Goal: Find specific page/section: Find specific page/section

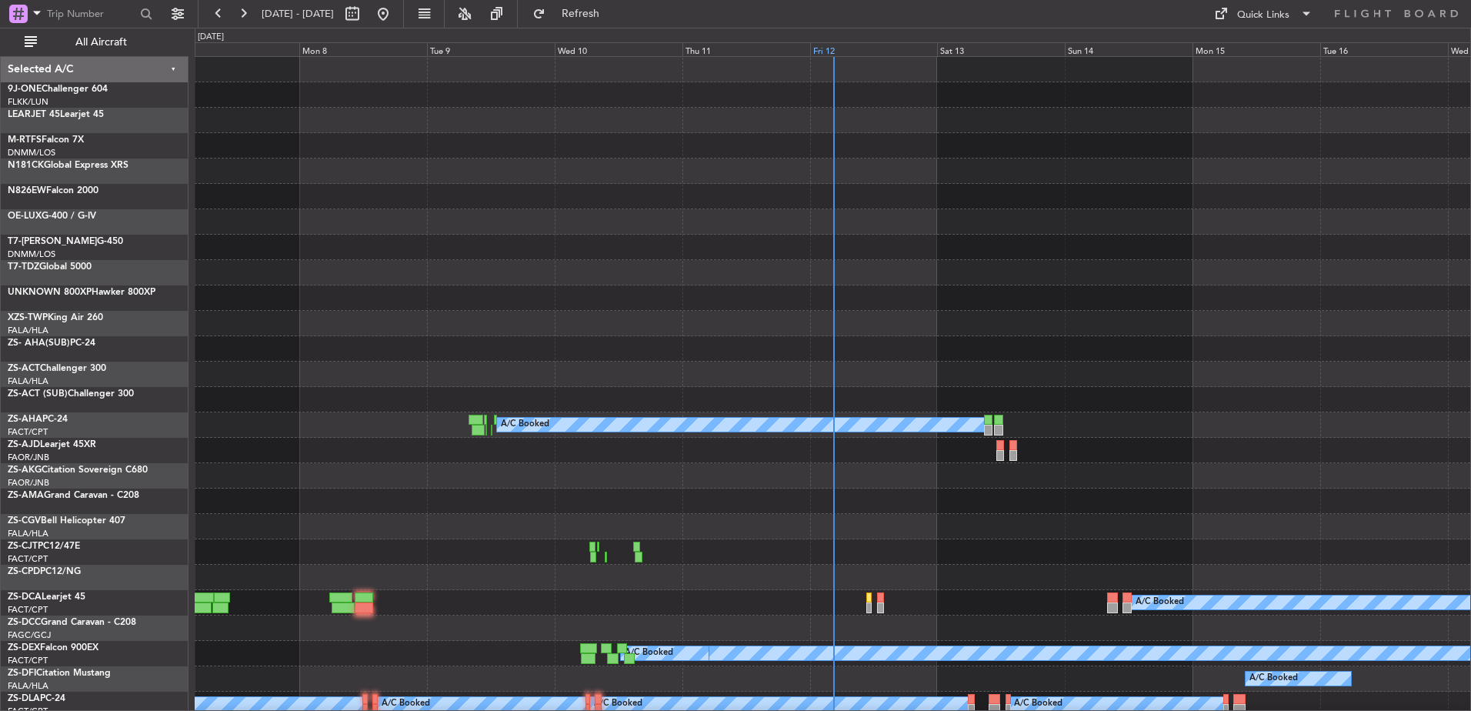
click at [819, 52] on div "Fri 12" at bounding box center [874, 49] width 128 height 14
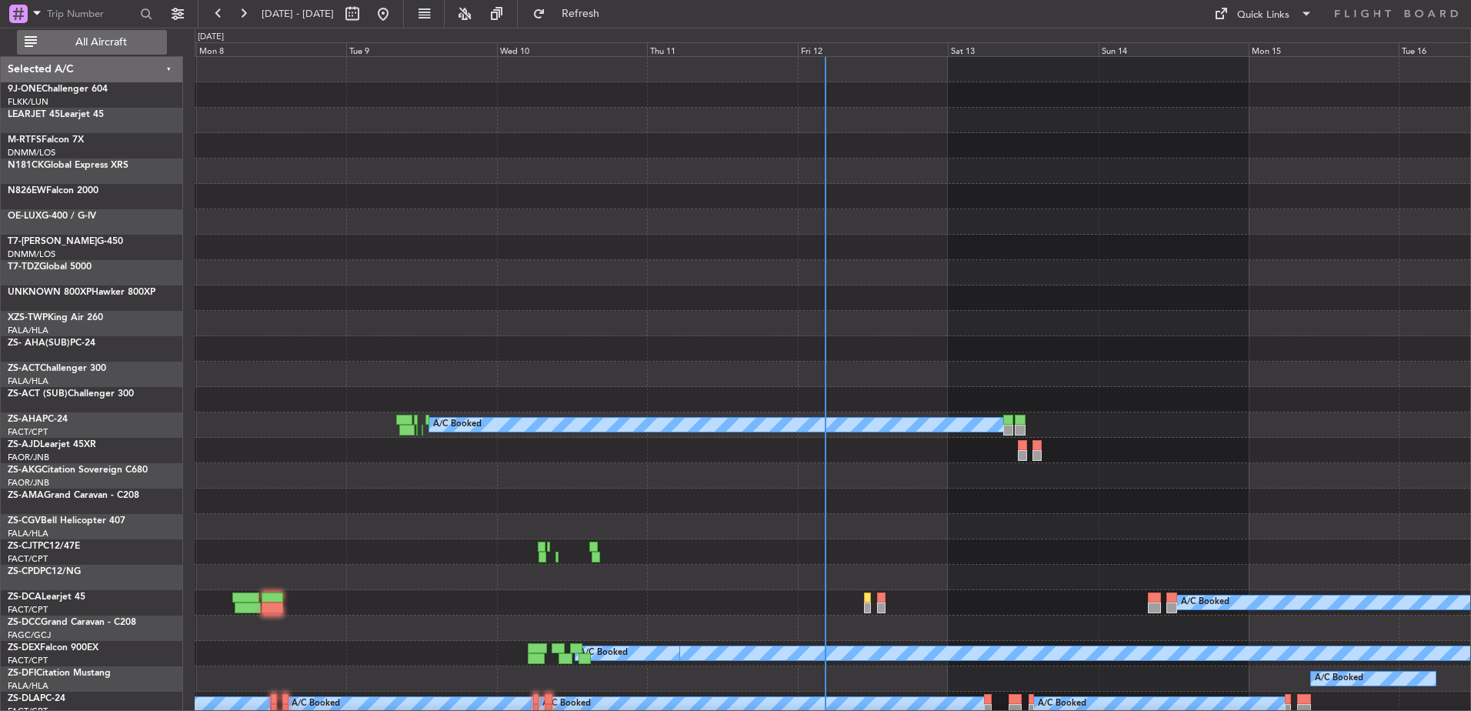
click at [71, 39] on span "All Aircraft" at bounding box center [101, 42] width 122 height 11
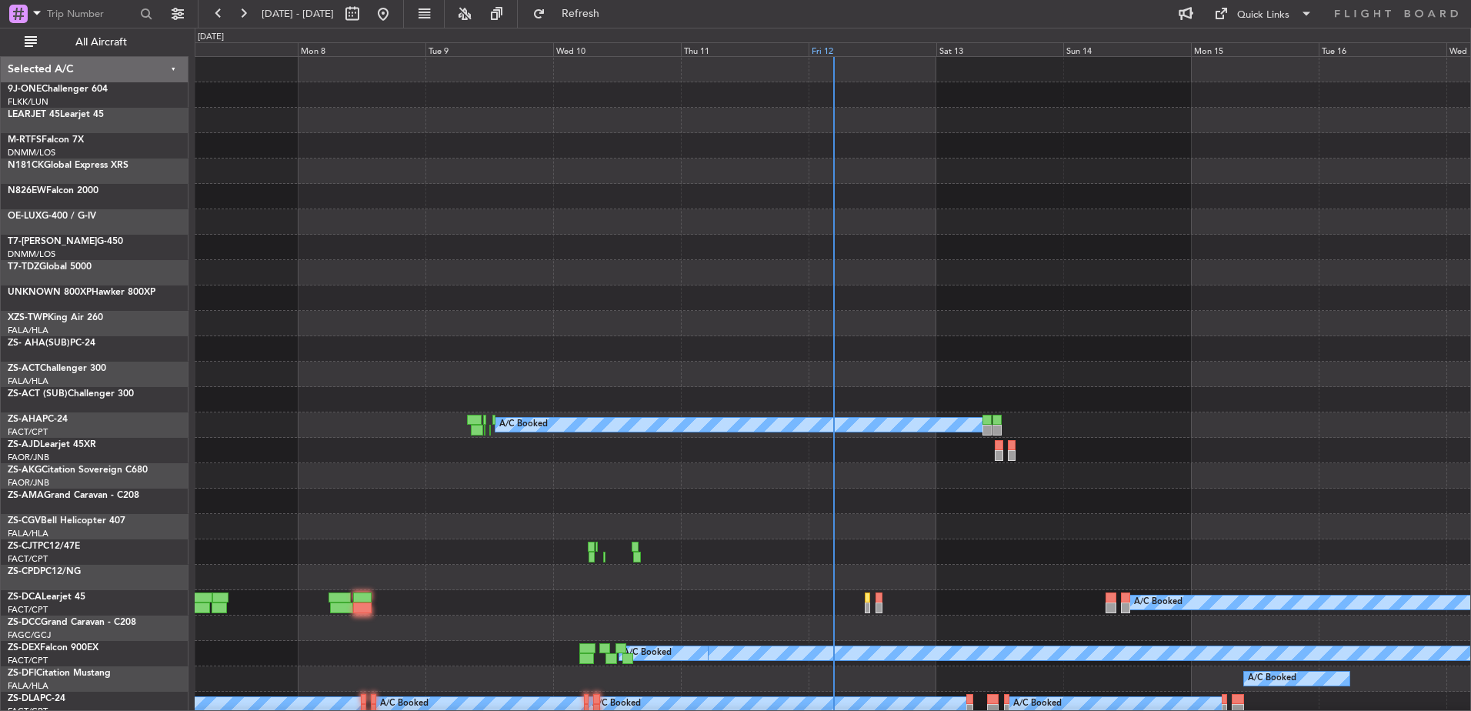
click at [830, 50] on div "Fri 12" at bounding box center [873, 49] width 128 height 14
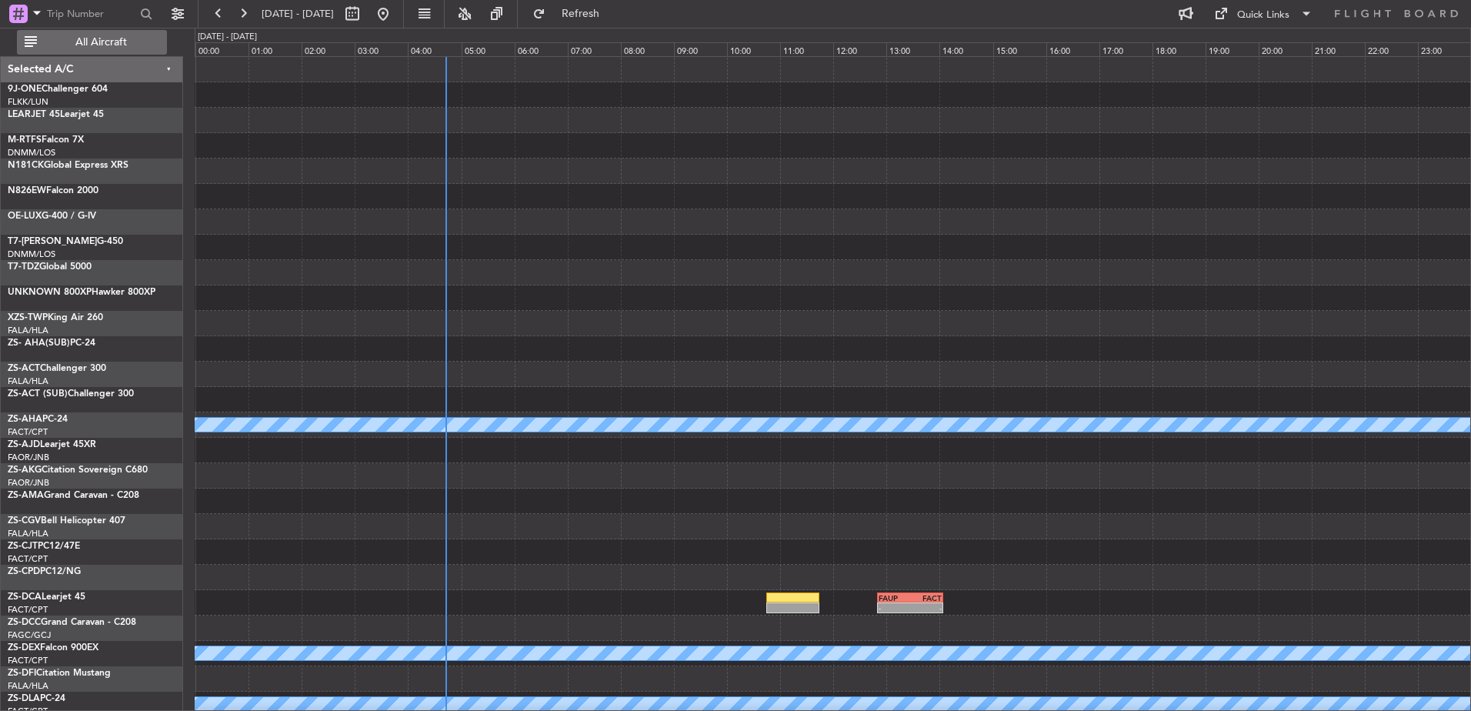
click at [72, 37] on span "All Aircraft" at bounding box center [101, 42] width 122 height 11
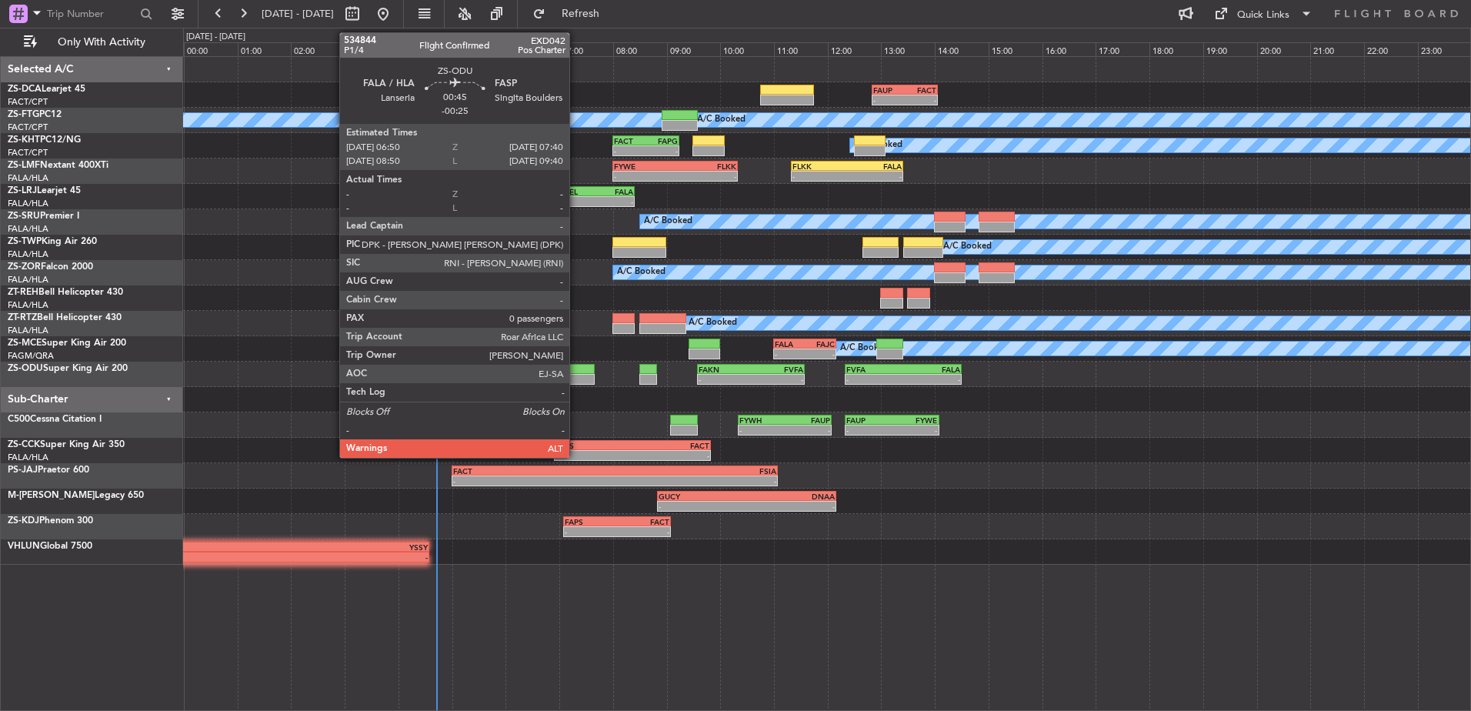
click at [576, 379] on div at bounding box center [571, 379] width 45 height 11
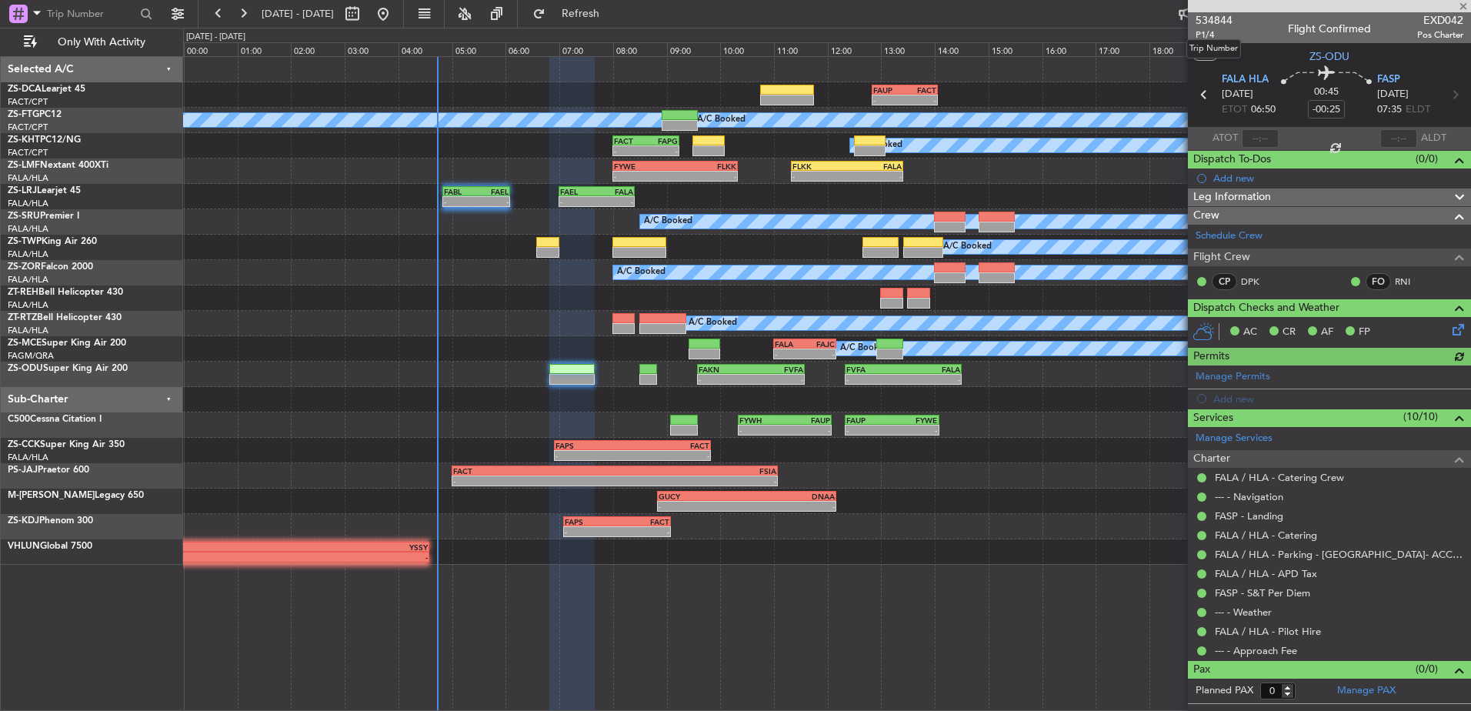
click at [1214, 21] on span "534844" at bounding box center [1214, 20] width 37 height 16
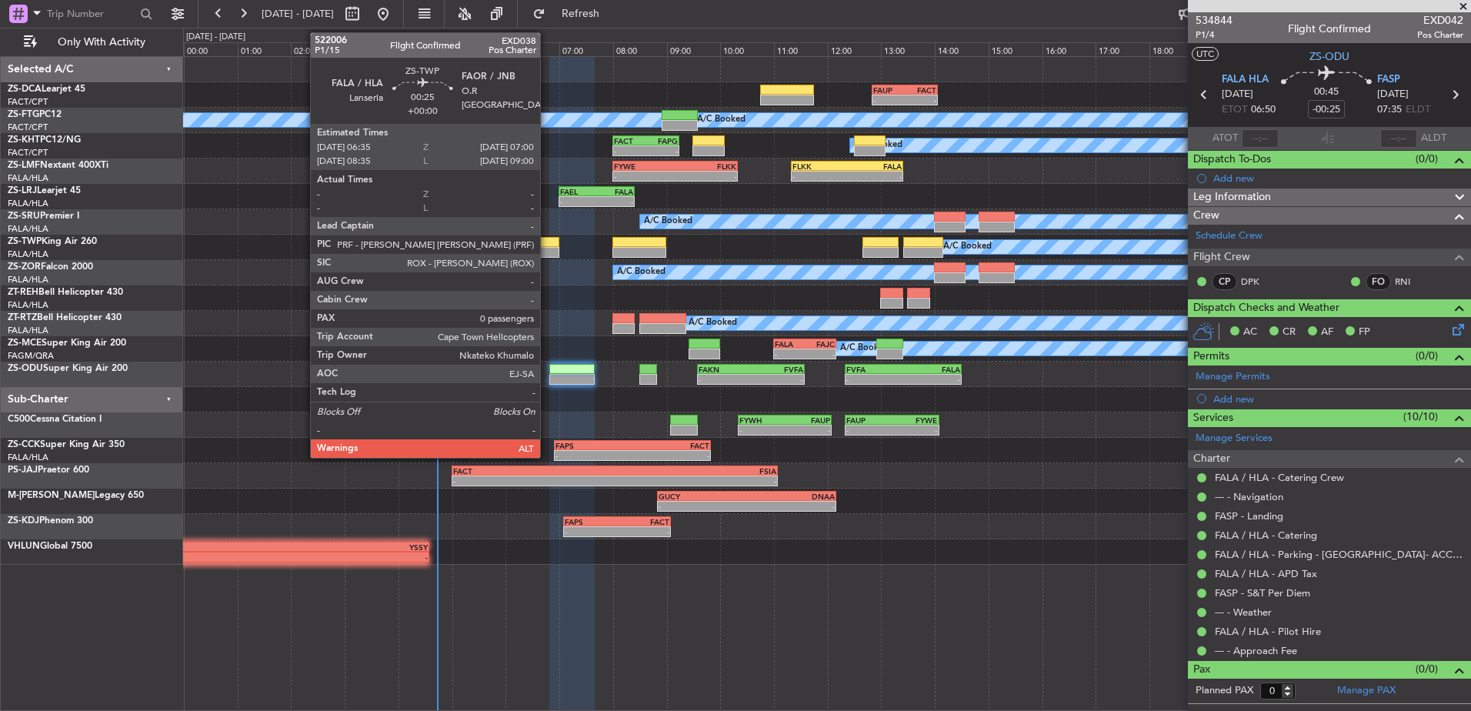
click at [547, 249] on div at bounding box center [547, 252] width 23 height 11
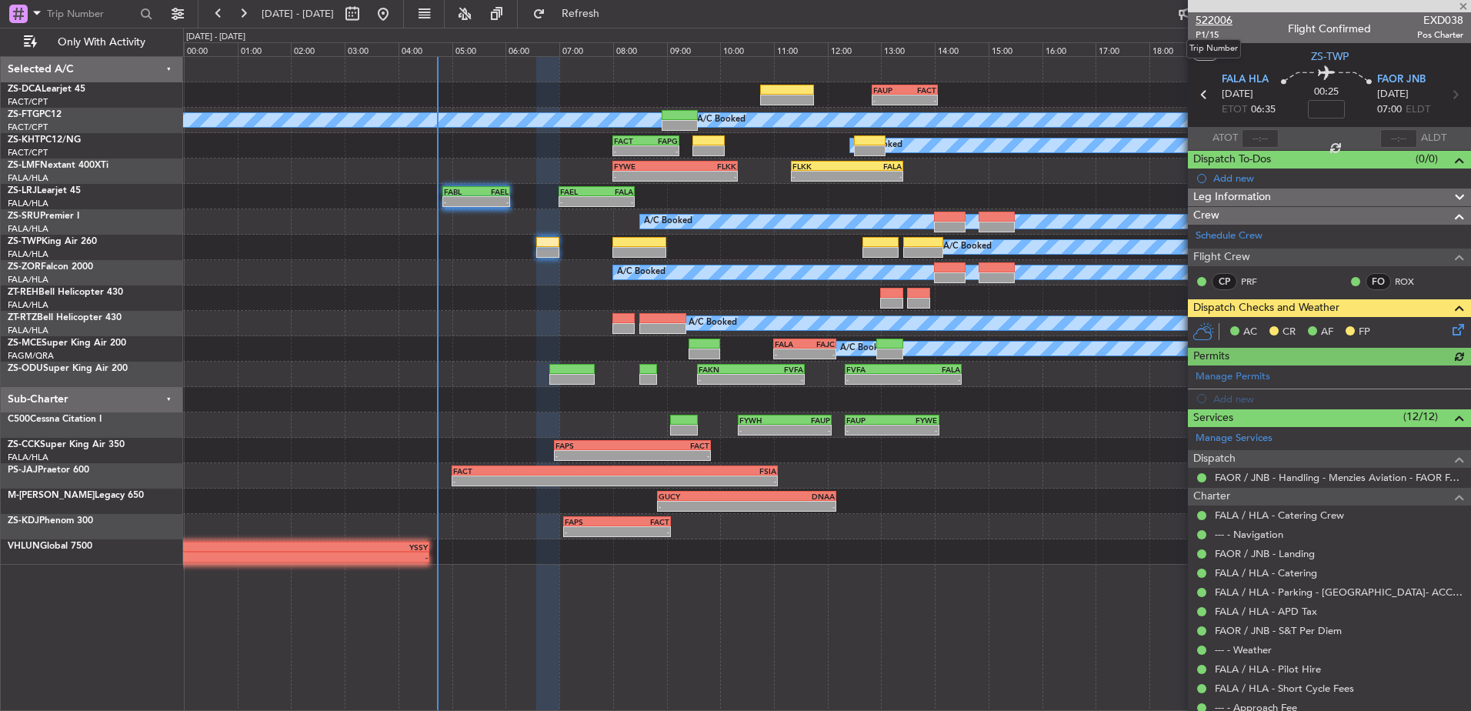
click at [1213, 15] on span "522006" at bounding box center [1214, 20] width 37 height 16
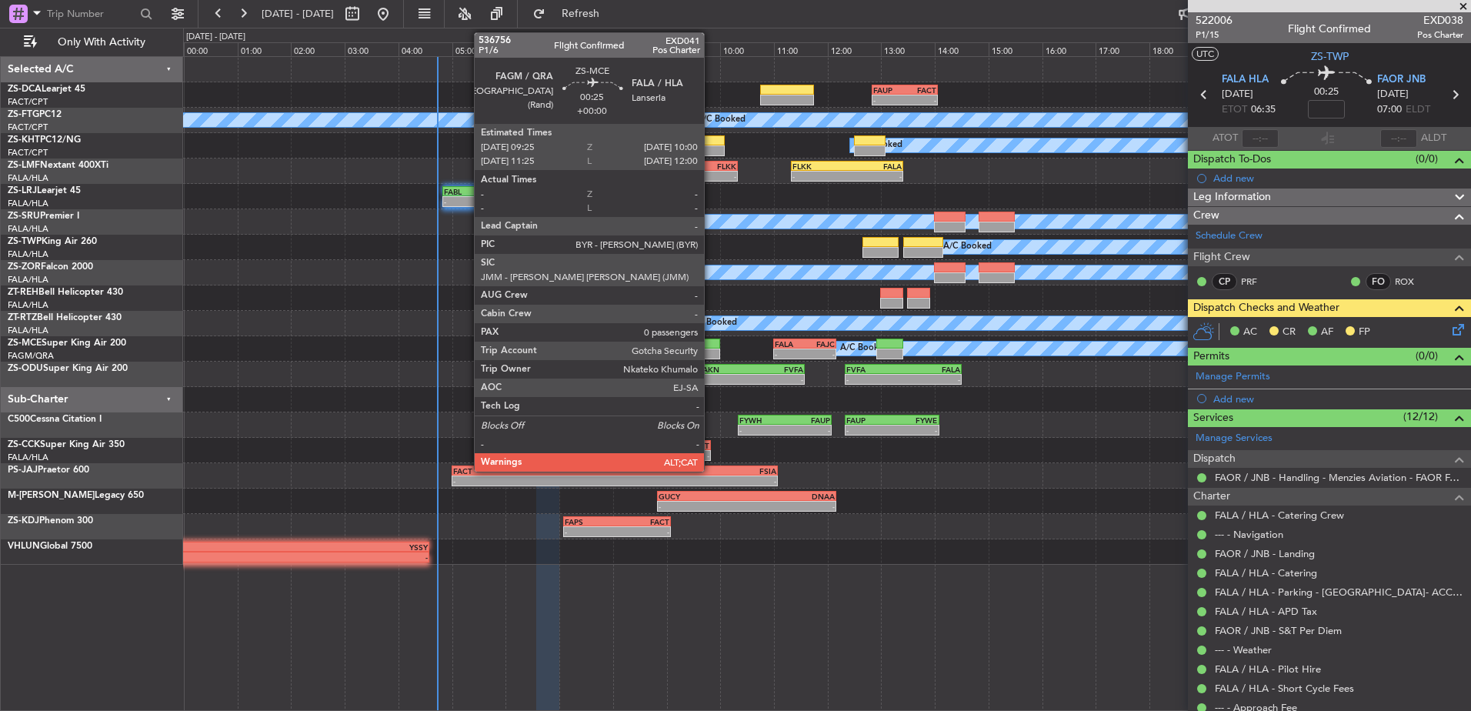
click at [711, 342] on div at bounding box center [705, 344] width 32 height 11
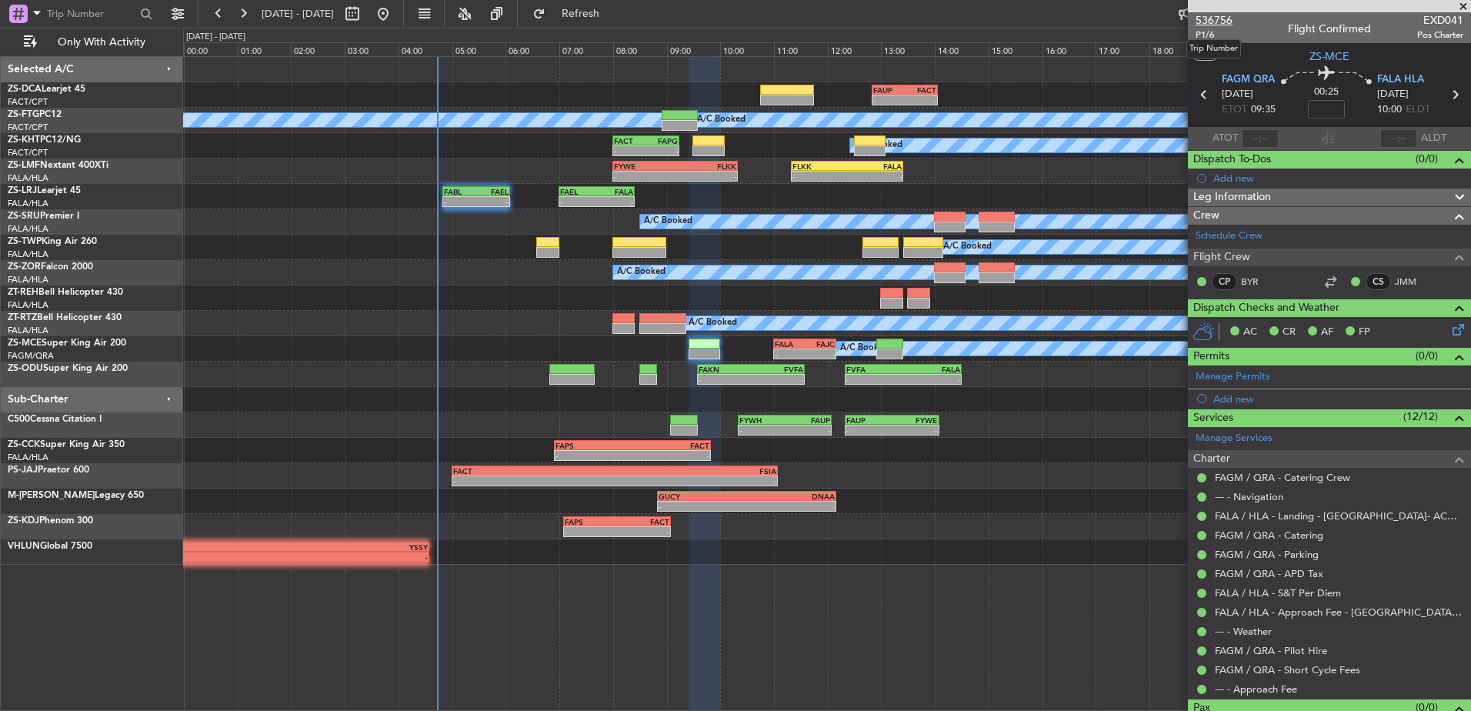
click at [1219, 19] on span "536756" at bounding box center [1214, 20] width 37 height 16
